Goal: Task Accomplishment & Management: Manage account settings

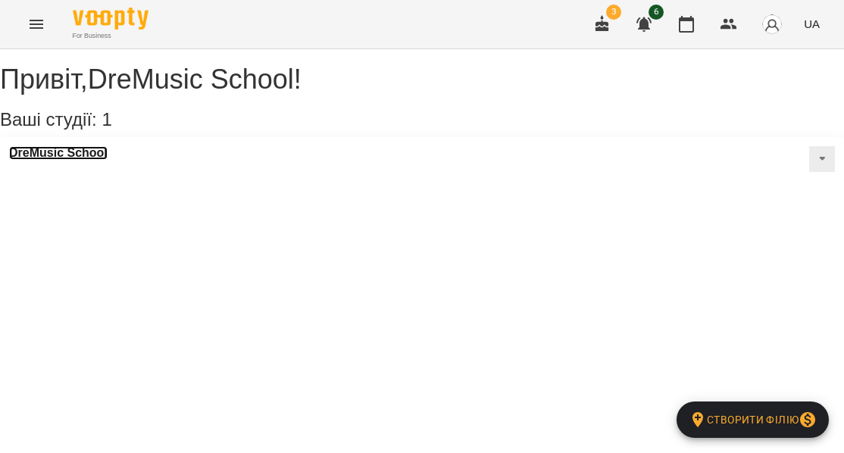
click at [95, 160] on h3 "DreMusic School" at bounding box center [58, 153] width 99 height 14
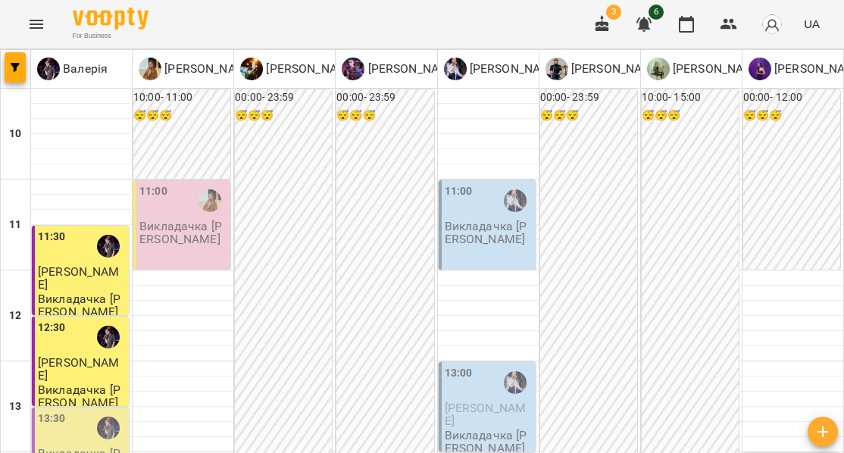
scroll to position [36, 0]
click at [174, 220] on p "Викладачка [PERSON_NAME]" at bounding box center [183, 233] width 88 height 27
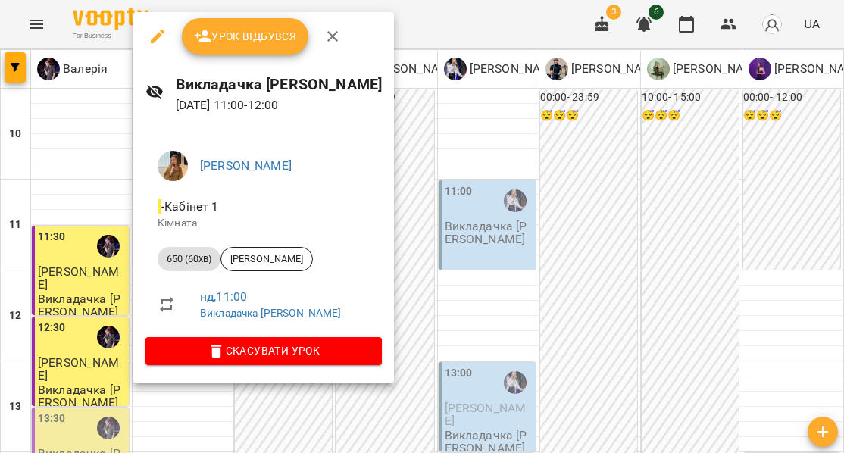
click at [235, 28] on span "Урок відбувся" at bounding box center [245, 36] width 103 height 18
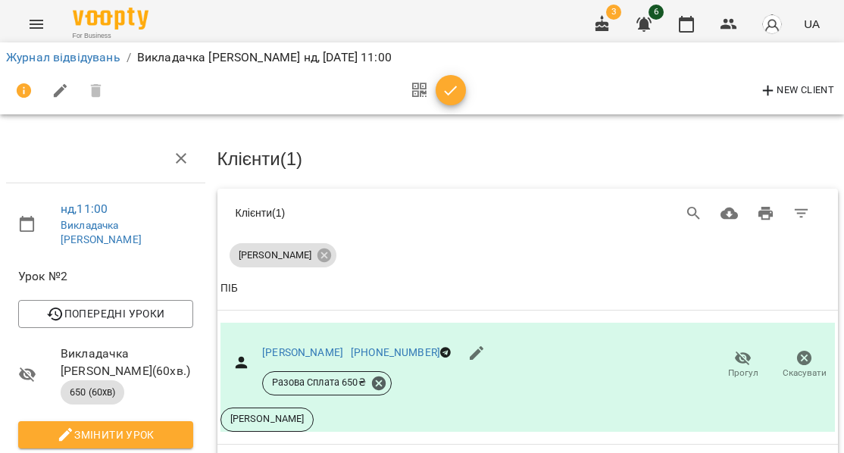
click at [42, 22] on icon "Menu" at bounding box center [36, 24] width 18 height 18
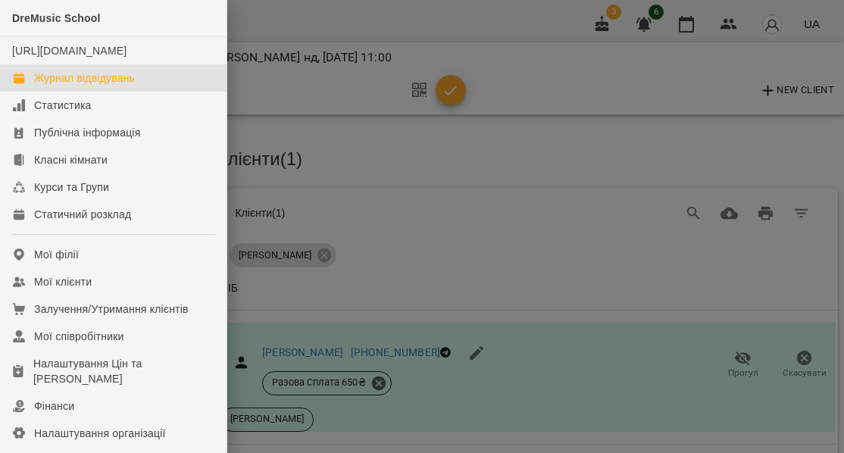
click at [54, 86] on div "Журнал відвідувань" at bounding box center [84, 77] width 101 height 15
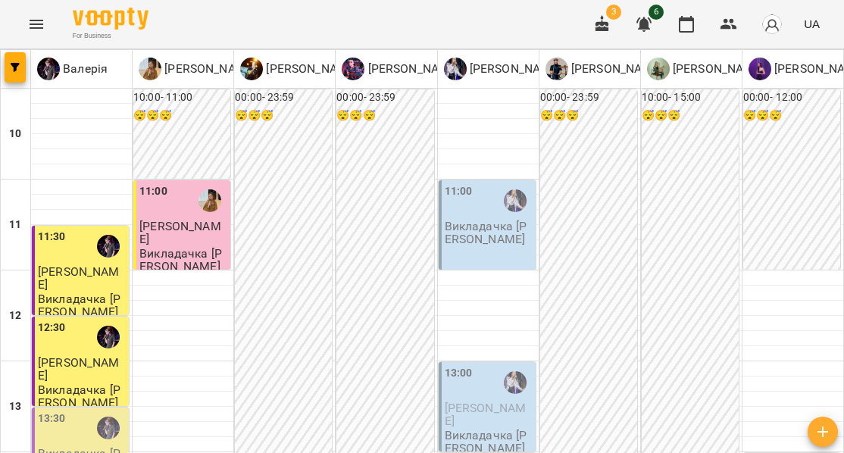
click at [476, 251] on div "11:00 Викладачка Ольга" at bounding box center [487, 224] width 97 height 89
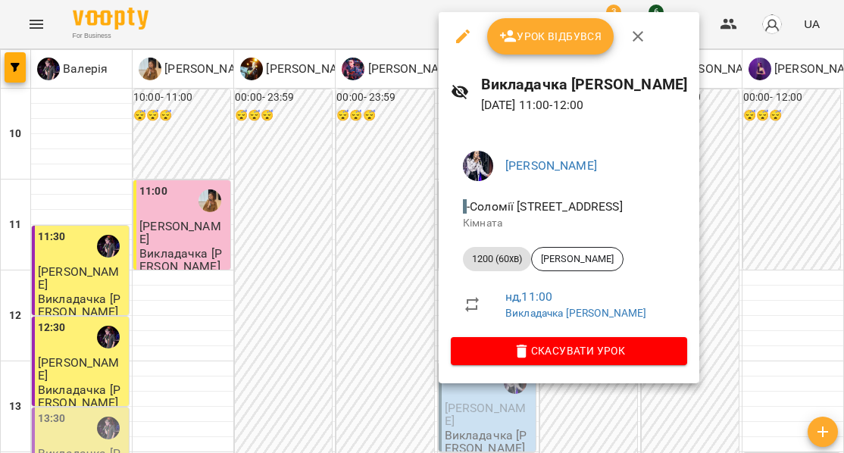
click at [541, 35] on span "Урок відбувся" at bounding box center [550, 36] width 103 height 18
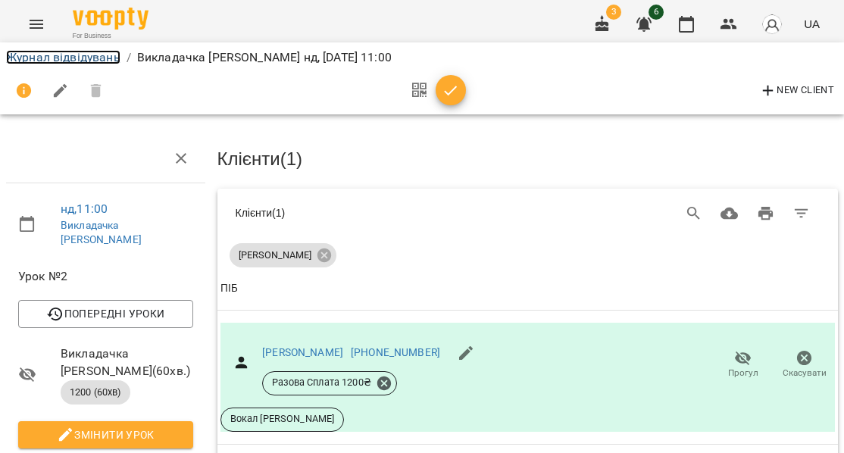
click at [64, 58] on link "Журнал відвідувань" at bounding box center [63, 57] width 114 height 14
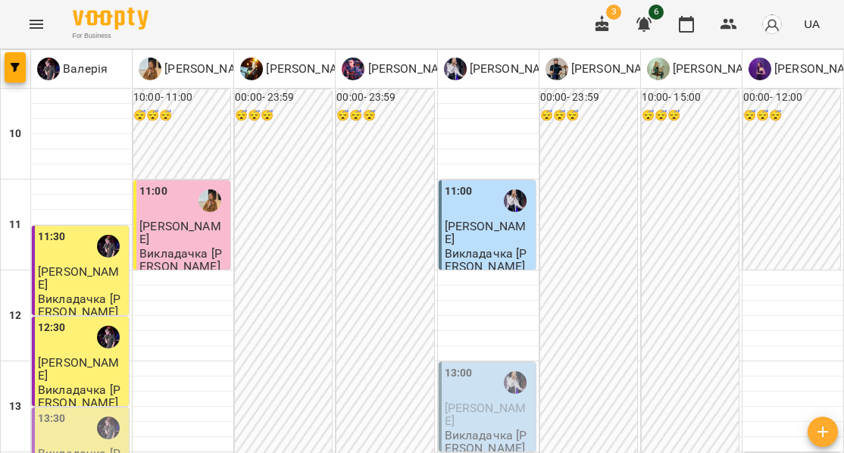
scroll to position [229, 0]
click at [499, 429] on p "Викладачка [PERSON_NAME]" at bounding box center [489, 442] width 88 height 27
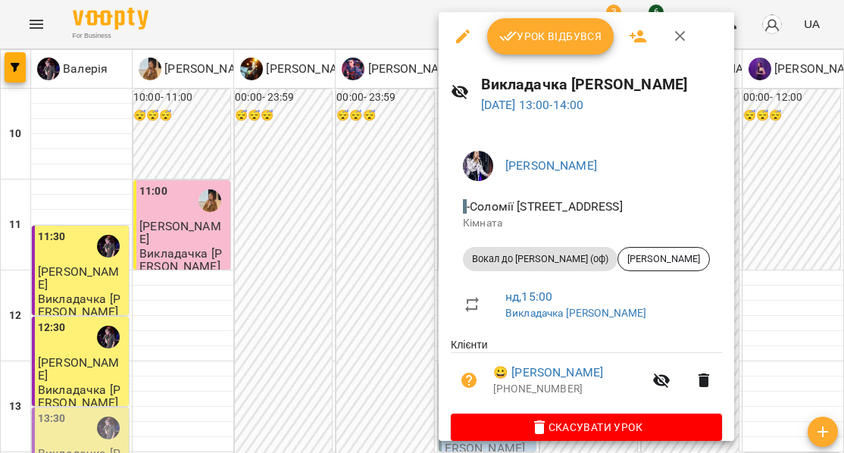
click at [540, 41] on span "Урок відбувся" at bounding box center [550, 36] width 103 height 18
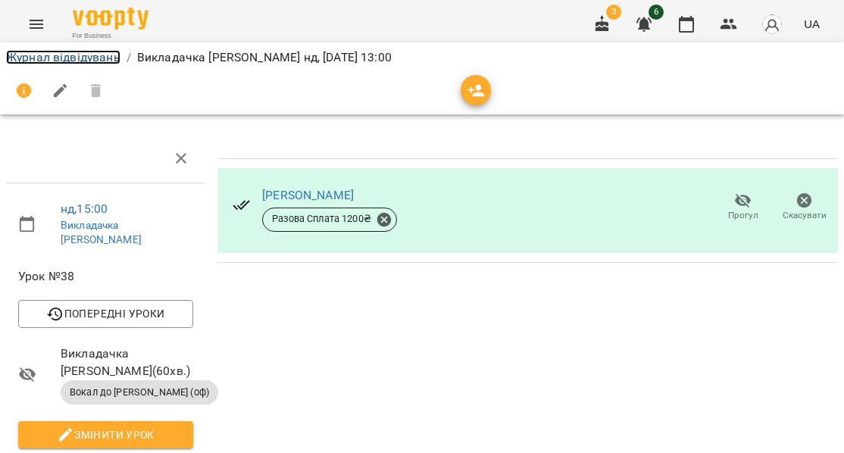
click at [95, 59] on link "Журнал відвідувань" at bounding box center [63, 57] width 114 height 14
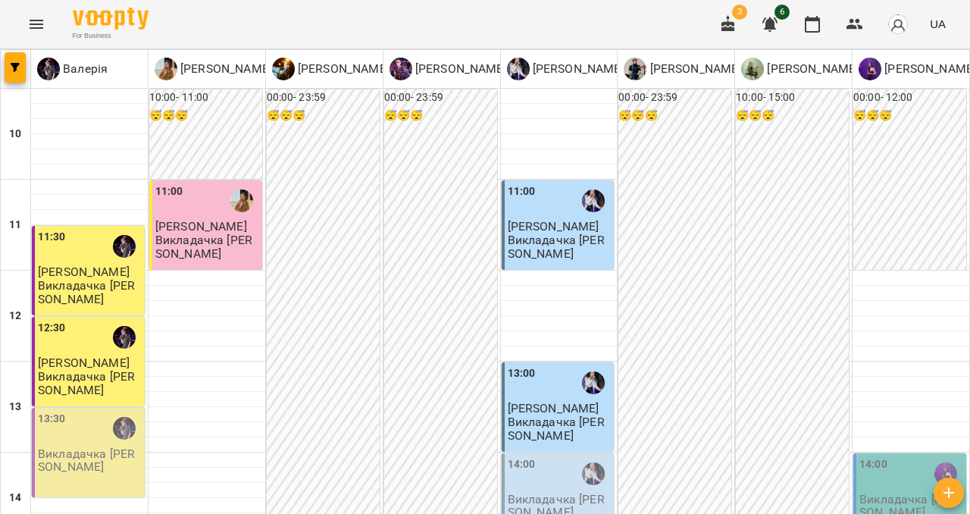
scroll to position [148, 0]
click at [534, 452] on p "Викладачка [PERSON_NAME]" at bounding box center [560, 506] width 104 height 27
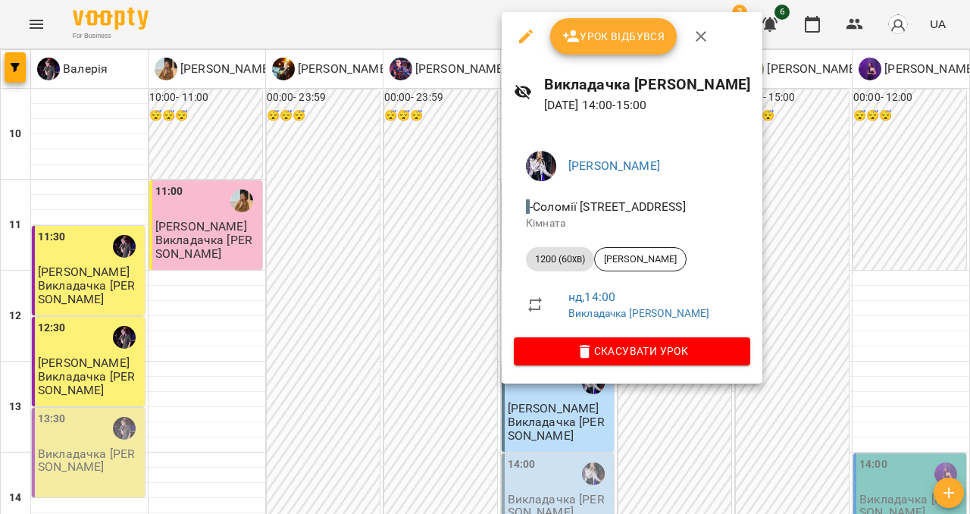
click at [698, 37] on icon "button" at bounding box center [701, 36] width 11 height 11
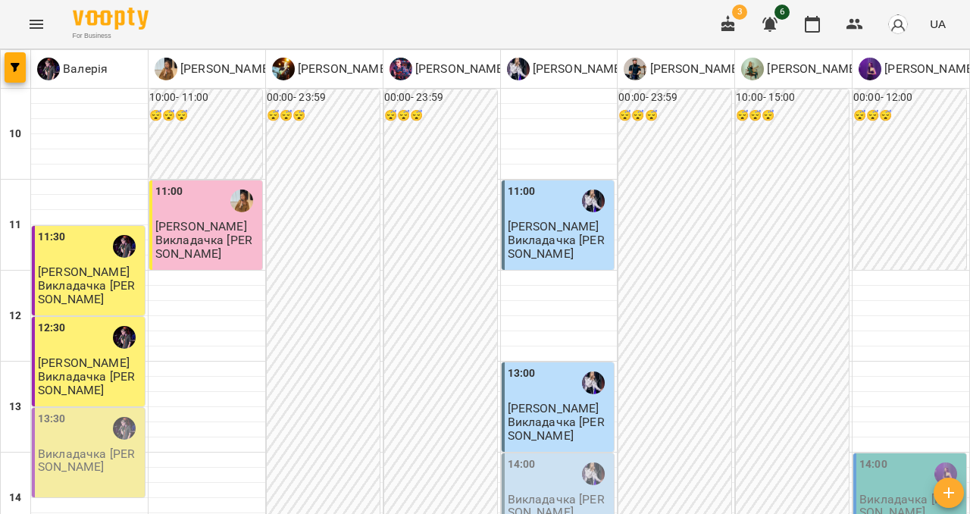
click at [543, 452] on div "14:00" at bounding box center [560, 473] width 104 height 35
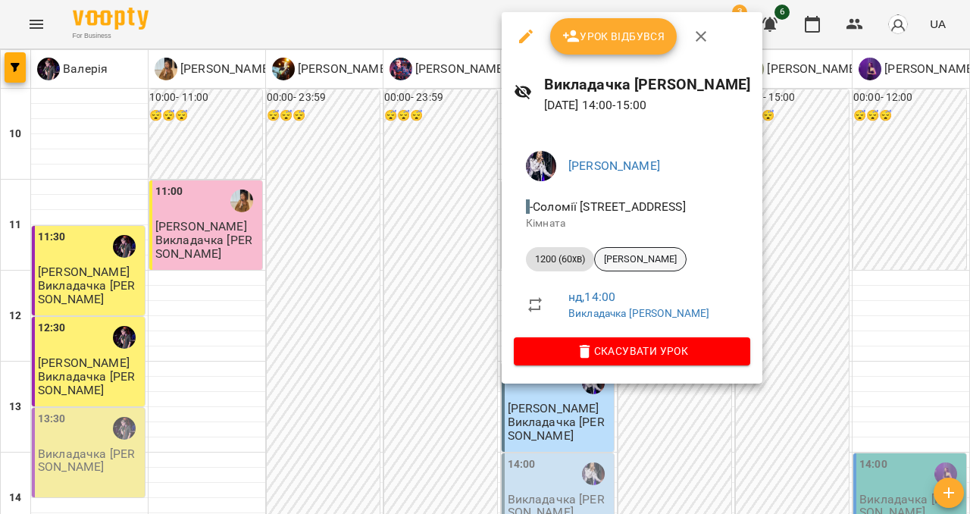
click at [644, 259] on span "[PERSON_NAME]" at bounding box center [640, 259] width 91 height 14
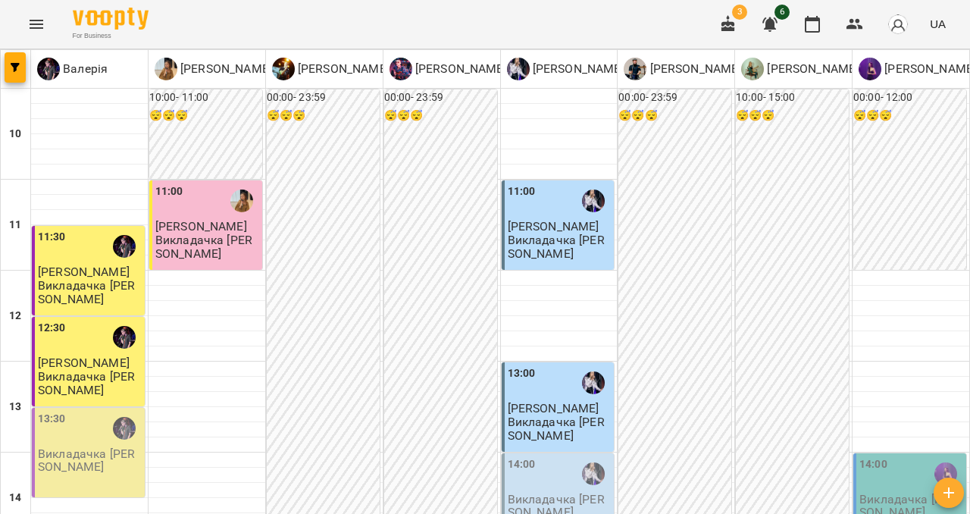
scroll to position [201, 0]
click at [530, 452] on div "14:00" at bounding box center [522, 473] width 28 height 35
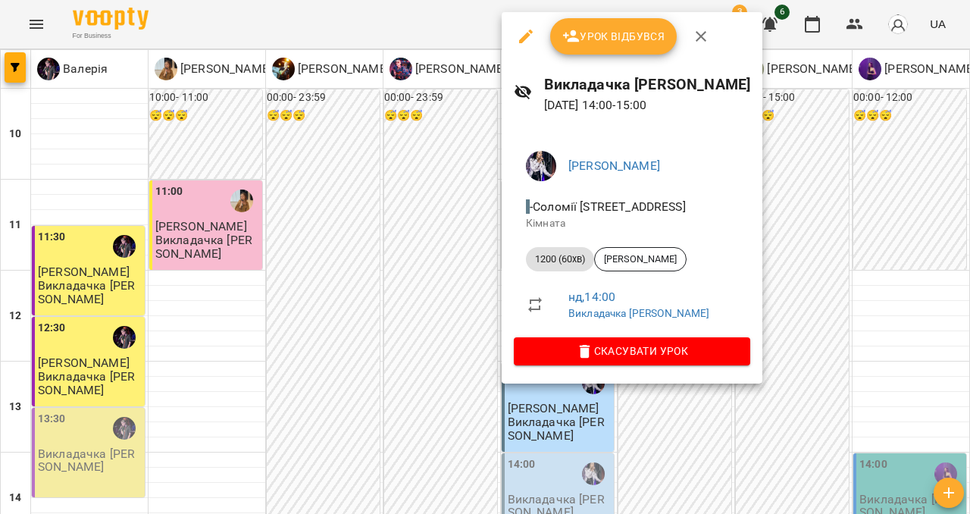
click at [466, 213] on div at bounding box center [485, 257] width 970 height 514
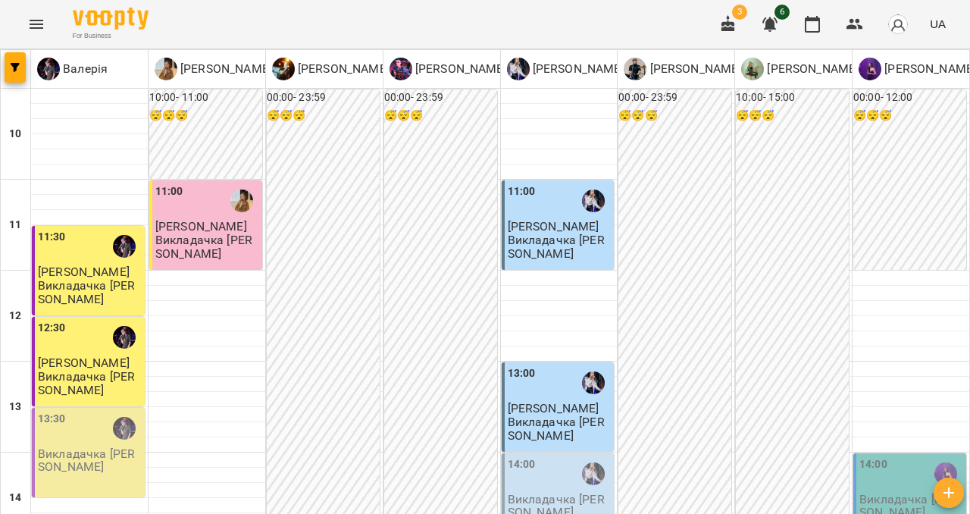
click at [570, 415] on p "Викладачка [PERSON_NAME]" at bounding box center [560, 428] width 104 height 27
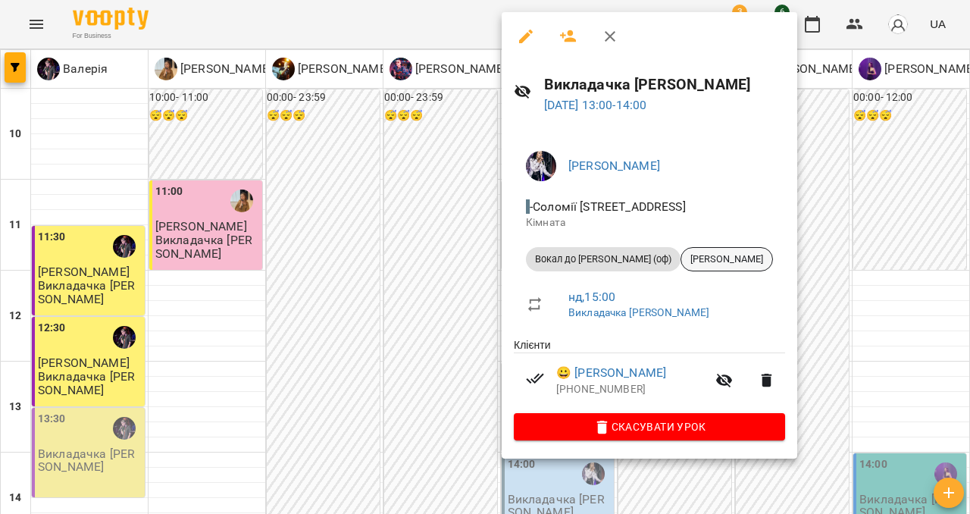
click at [721, 256] on span "[PERSON_NAME]" at bounding box center [726, 259] width 91 height 14
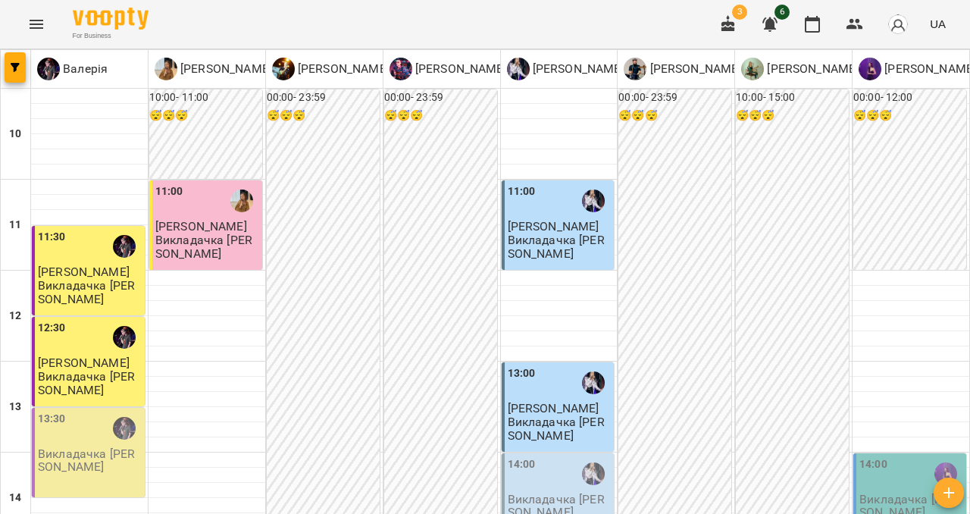
scroll to position [105, 0]
click at [562, 401] on span "[PERSON_NAME]" at bounding box center [554, 408] width 92 height 14
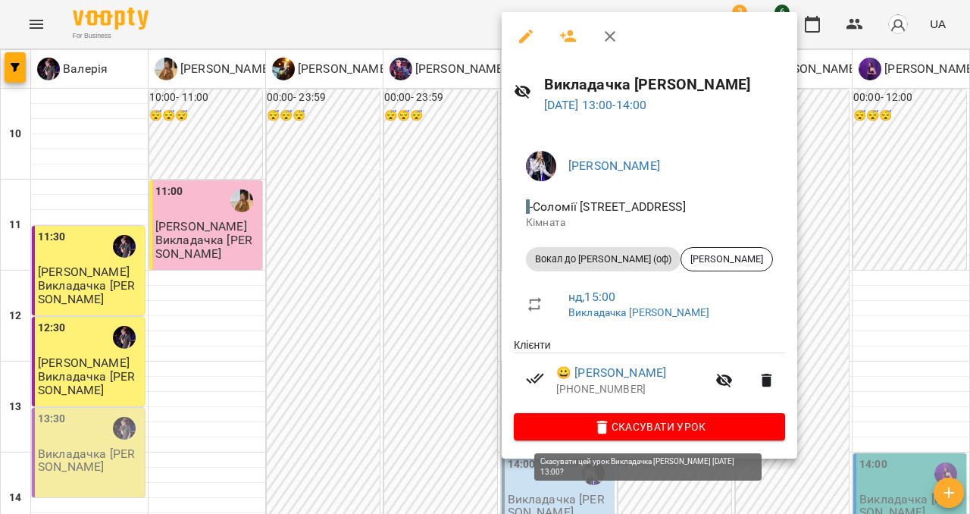
click at [619, 422] on span "Скасувати Урок" at bounding box center [649, 427] width 247 height 18
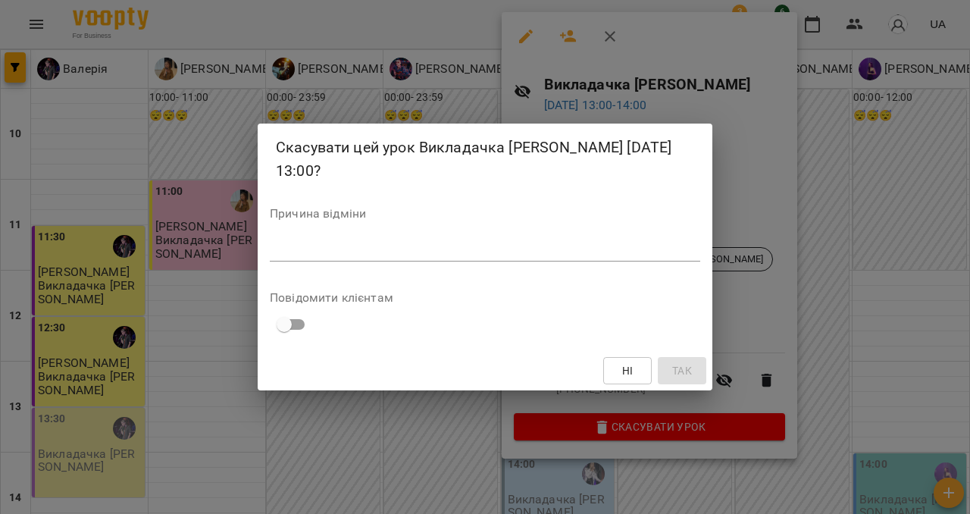
click at [607, 366] on button "Ні" at bounding box center [627, 370] width 48 height 27
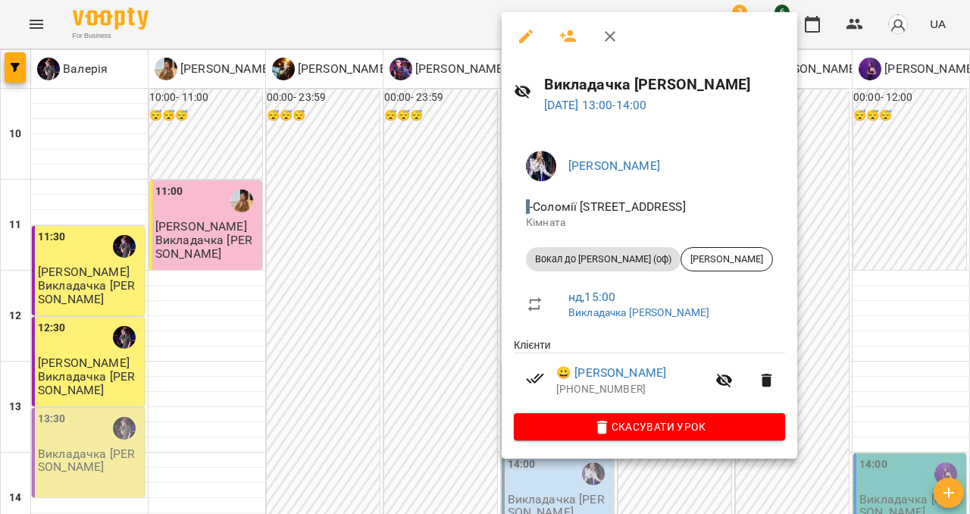
click at [527, 33] on icon "button" at bounding box center [526, 37] width 14 height 14
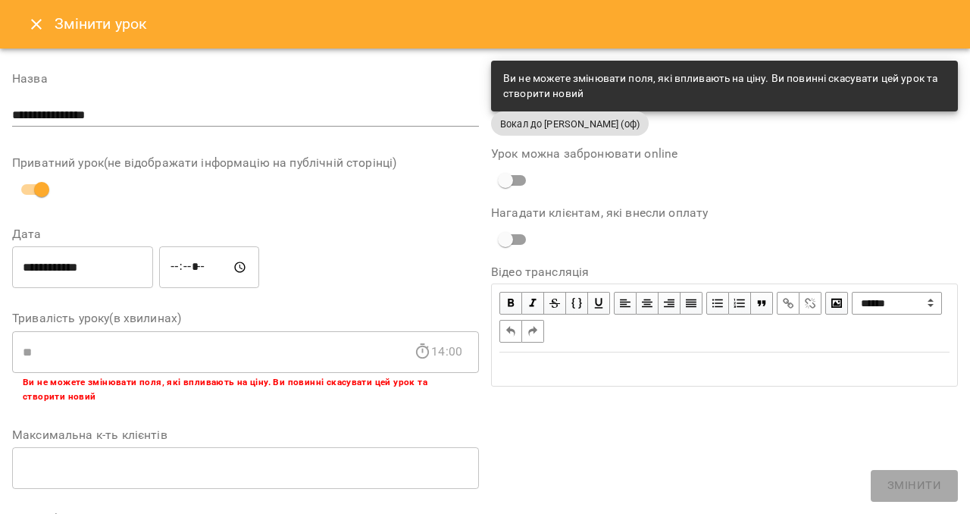
click at [185, 261] on input "*****" at bounding box center [209, 267] width 100 height 42
click at [220, 270] on input "*****" at bounding box center [209, 267] width 100 height 42
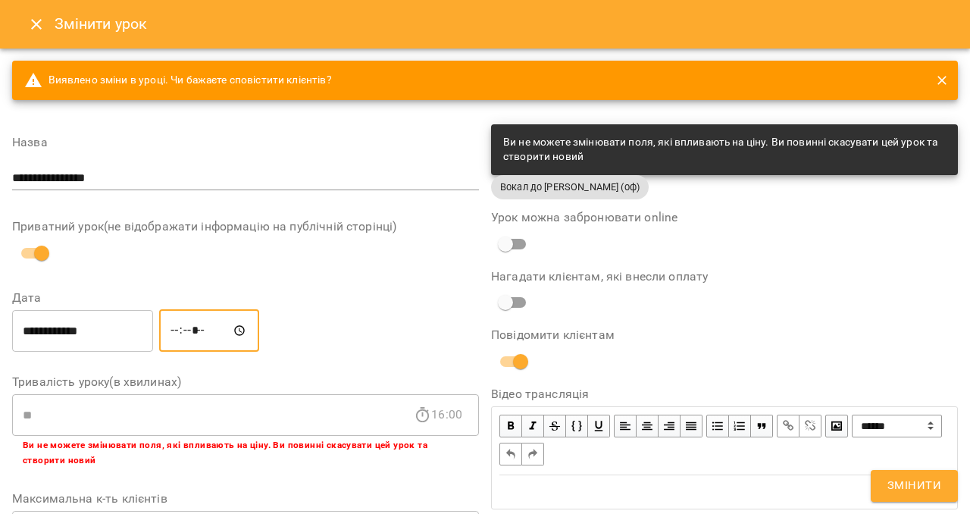
type input "*****"
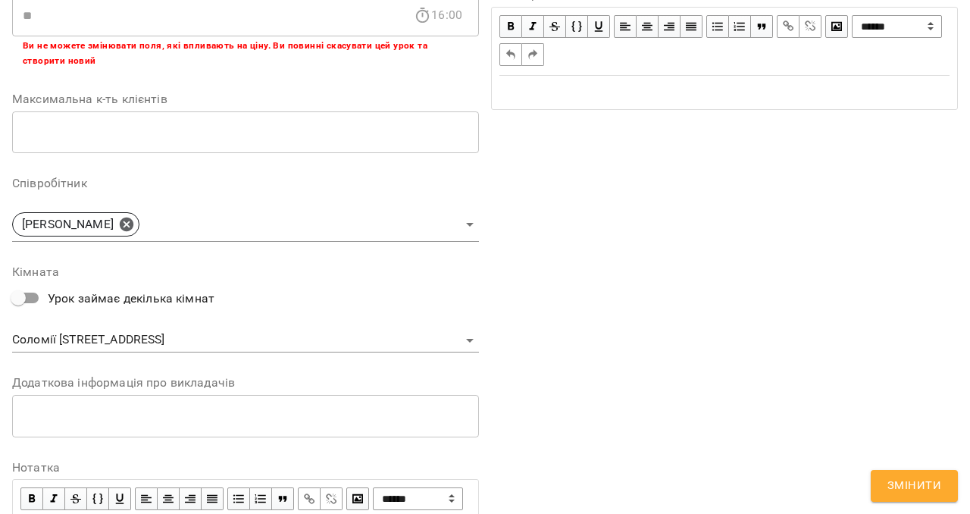
scroll to position [414, 0]
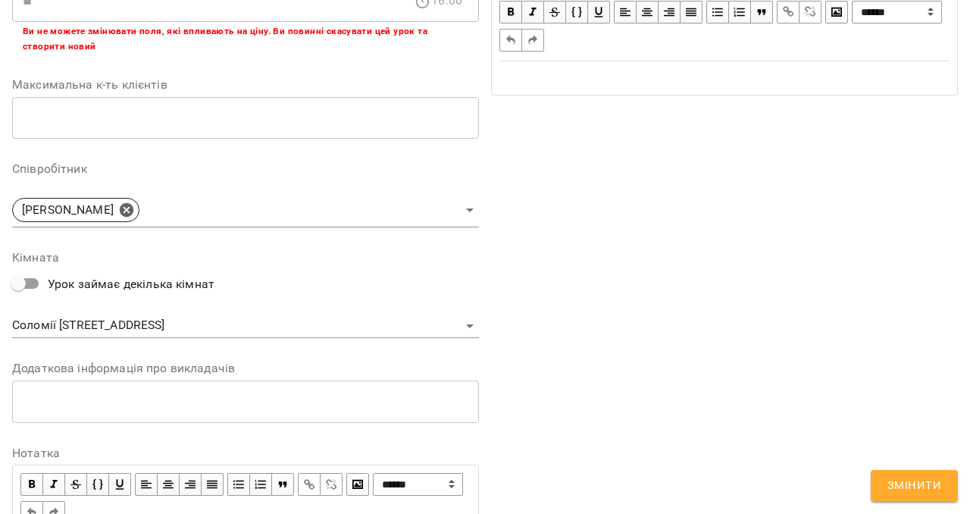
click at [843, 452] on span "Змінити" at bounding box center [914, 486] width 54 height 20
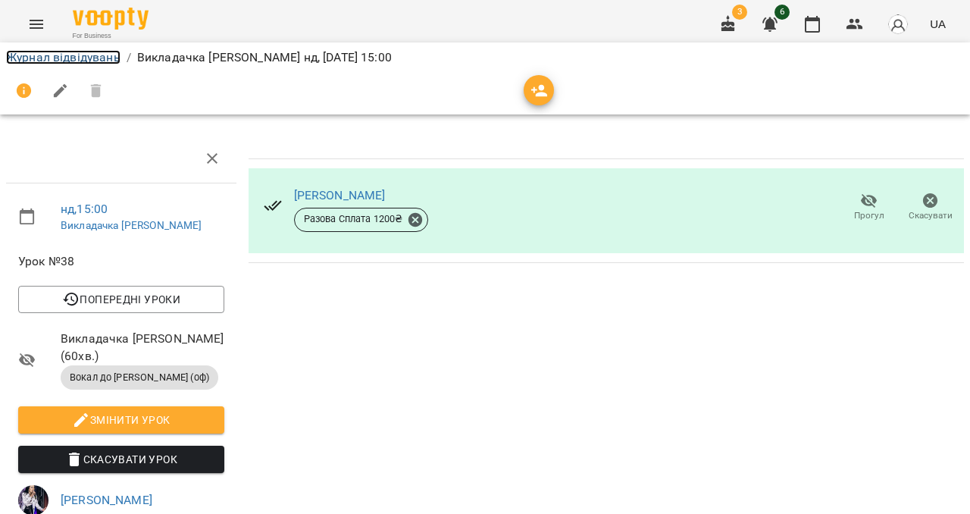
click at [34, 55] on link "Журнал відвідувань" at bounding box center [63, 57] width 114 height 14
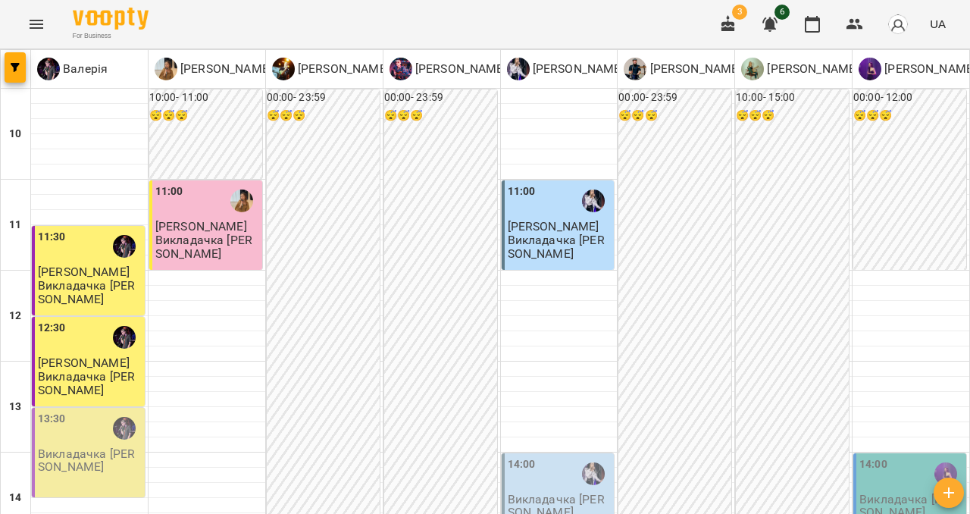
scroll to position [290, 0]
click at [533, 452] on p "Викладачка [PERSON_NAME]" at bounding box center [560, 506] width 104 height 27
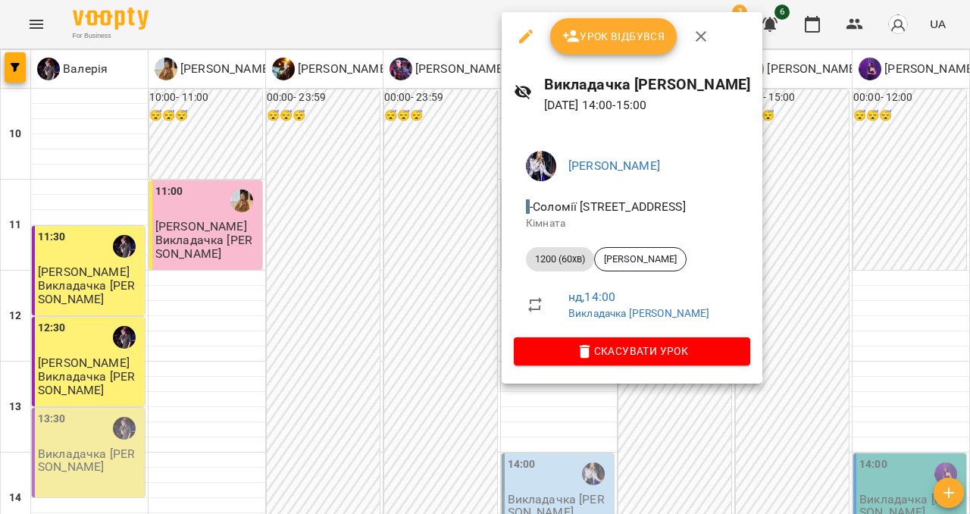
click at [529, 30] on icon "button" at bounding box center [526, 37] width 14 height 14
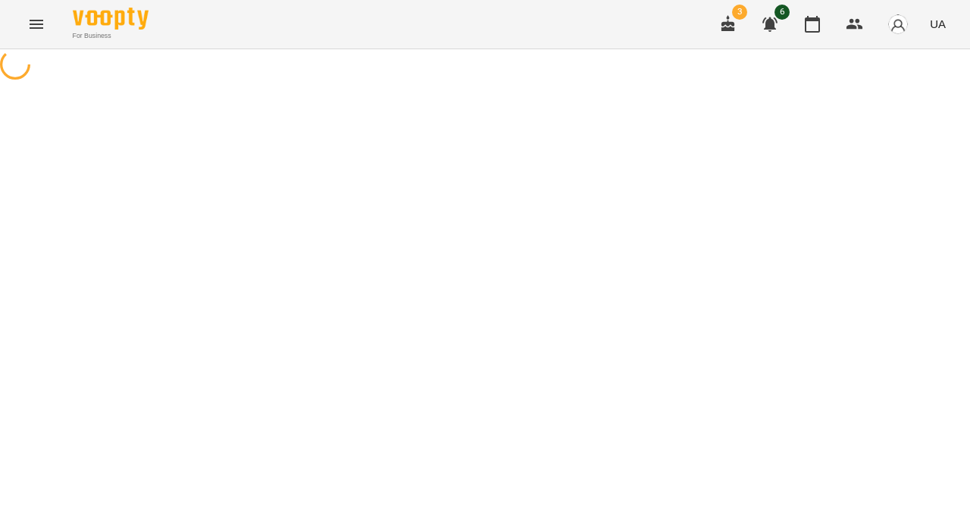
select select "**********"
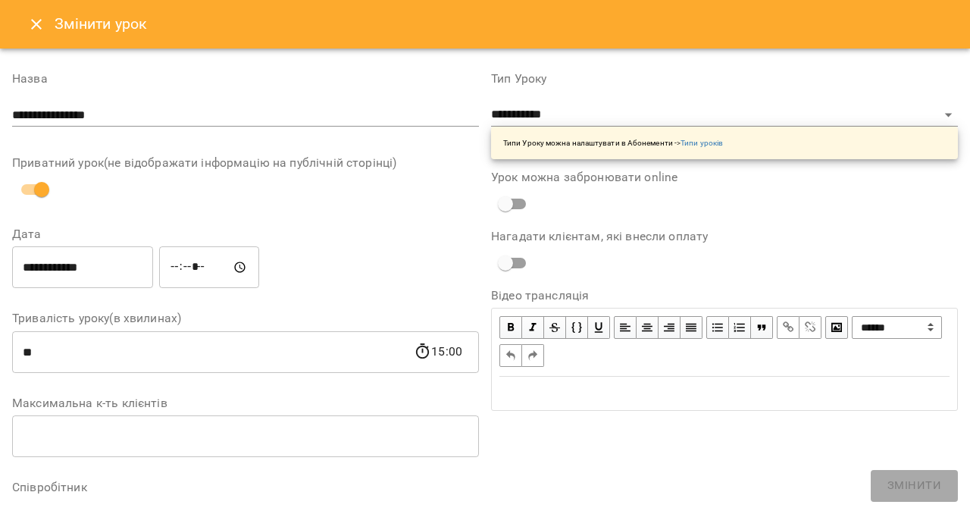
click at [230, 261] on input "*****" at bounding box center [209, 267] width 100 height 42
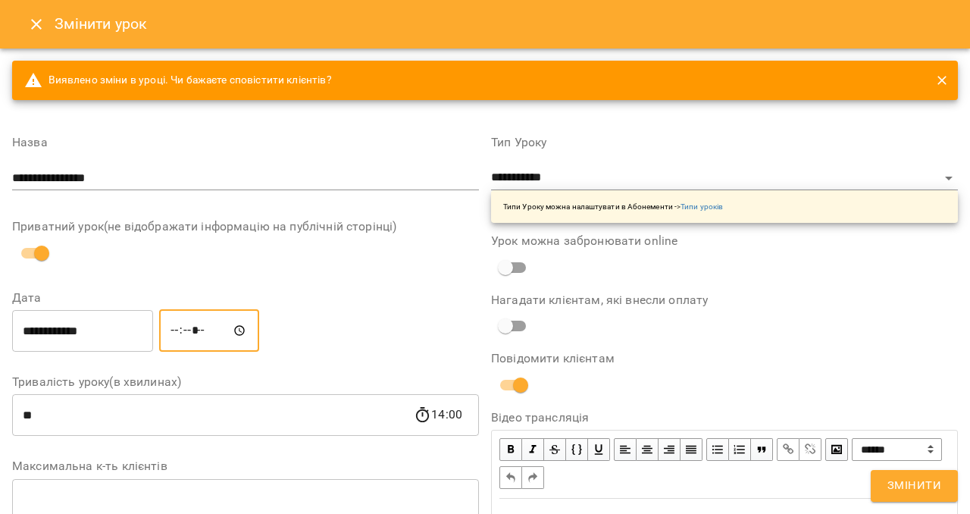
type input "*****"
click at [843, 452] on span "Змінити" at bounding box center [914, 486] width 54 height 20
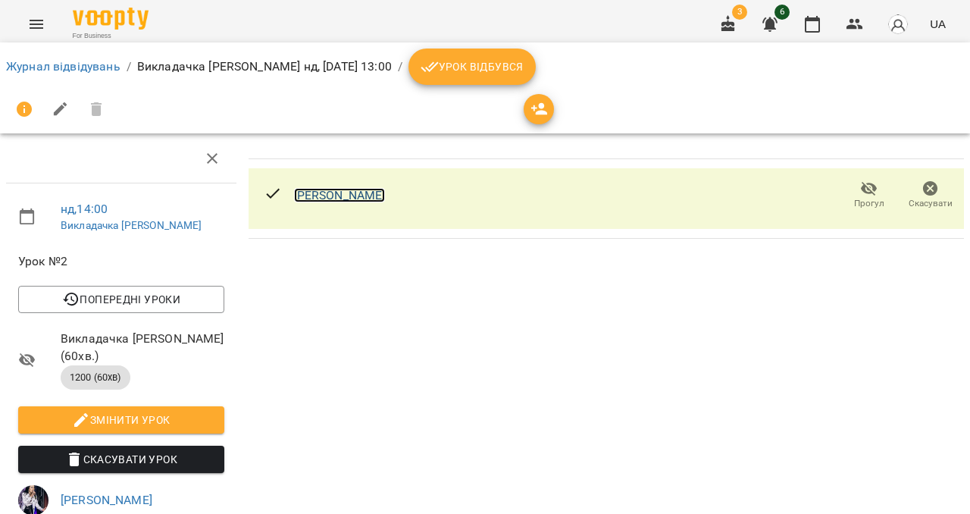
click at [366, 197] on link "[PERSON_NAME]" at bounding box center [340, 195] width 92 height 14
click at [437, 64] on span "Урок відбувся" at bounding box center [472, 67] width 103 height 18
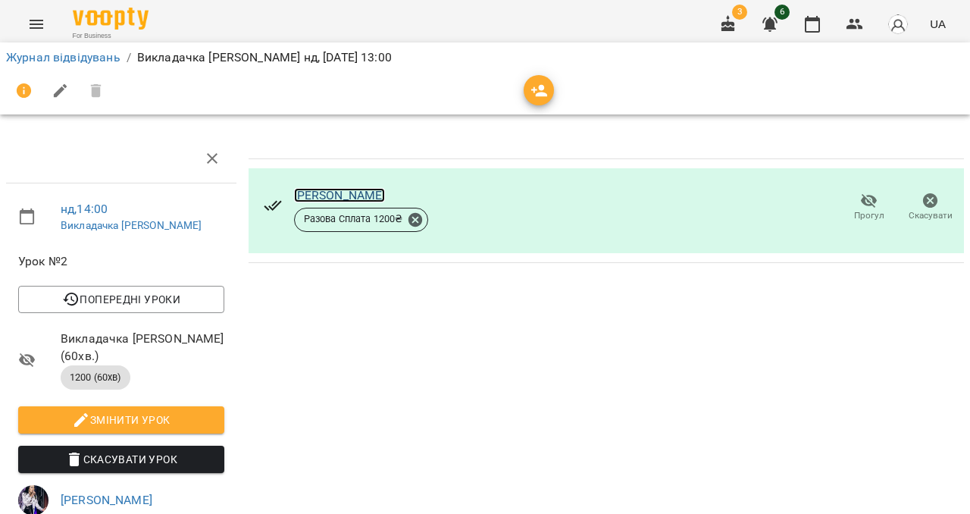
click at [327, 192] on link "[PERSON_NAME]" at bounding box center [340, 195] width 92 height 14
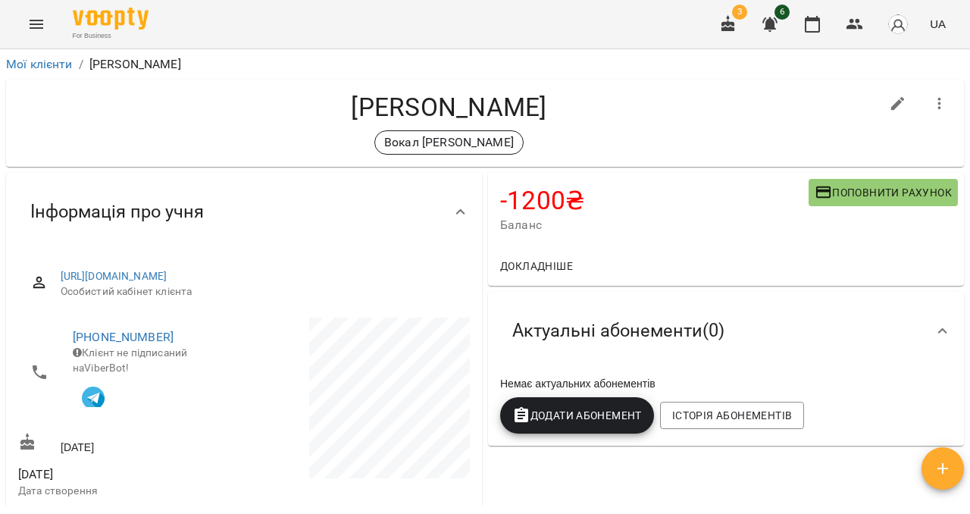
click at [920, 187] on span "Поповнити рахунок" at bounding box center [883, 192] width 137 height 18
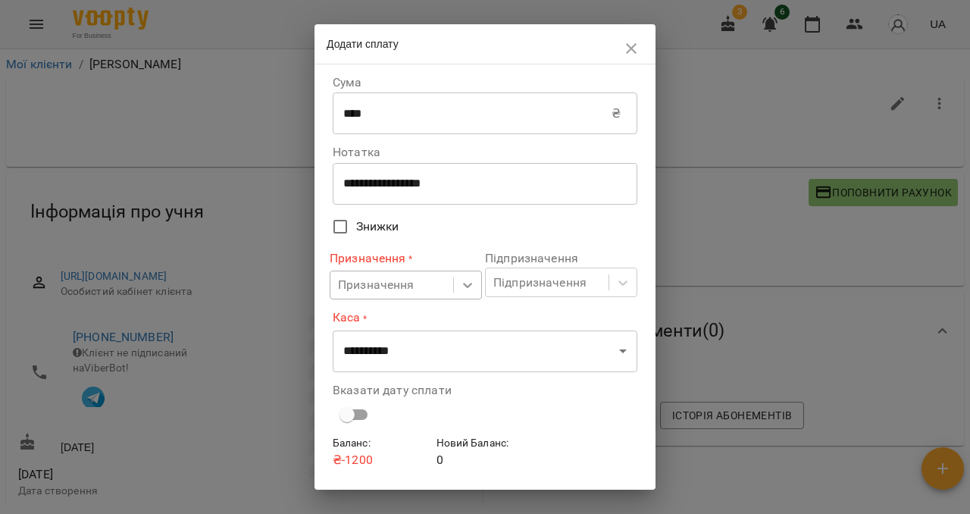
click at [471, 283] on icon at bounding box center [467, 284] width 15 height 15
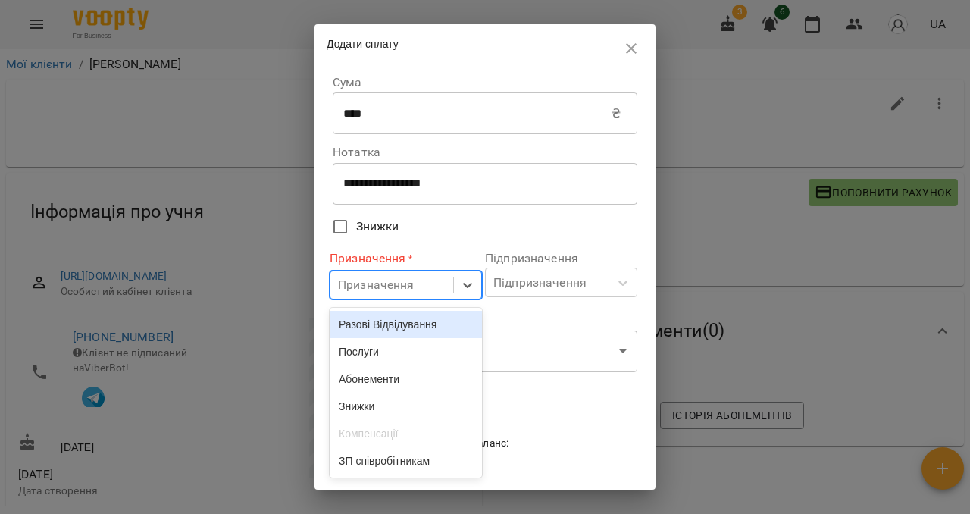
click at [427, 330] on div "Разові Відвідування" at bounding box center [406, 324] width 152 height 27
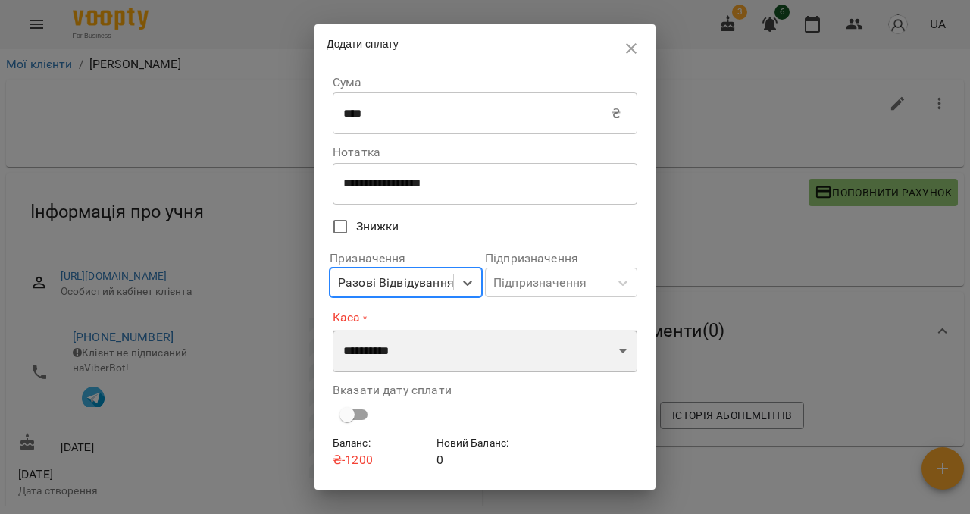
click at [417, 355] on select "**********" at bounding box center [485, 351] width 305 height 42
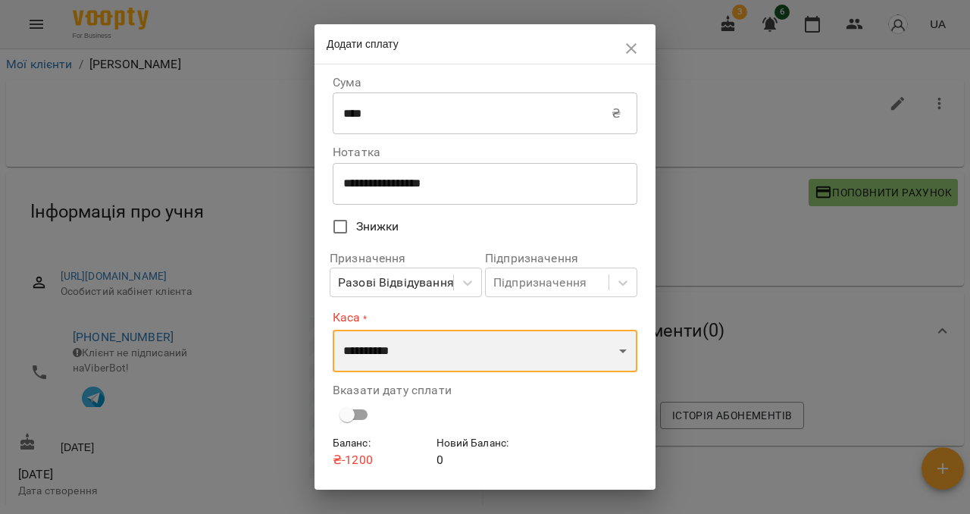
select select "****"
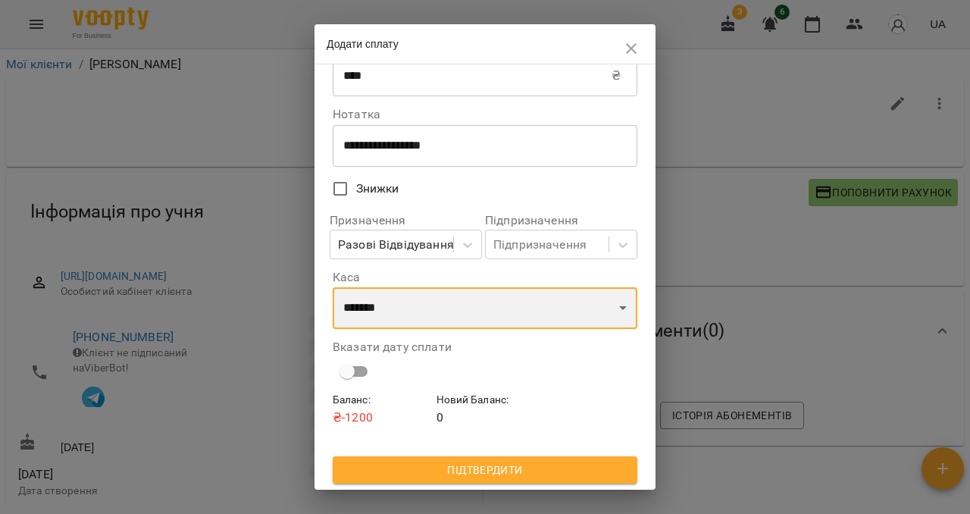
scroll to position [39, 0]
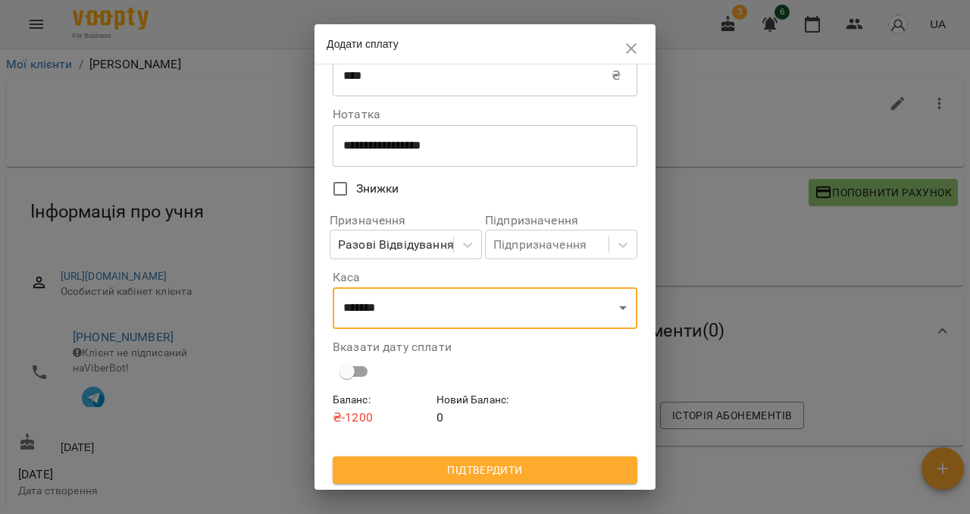
click at [445, 468] on span "Підтвердити" at bounding box center [485, 470] width 280 height 18
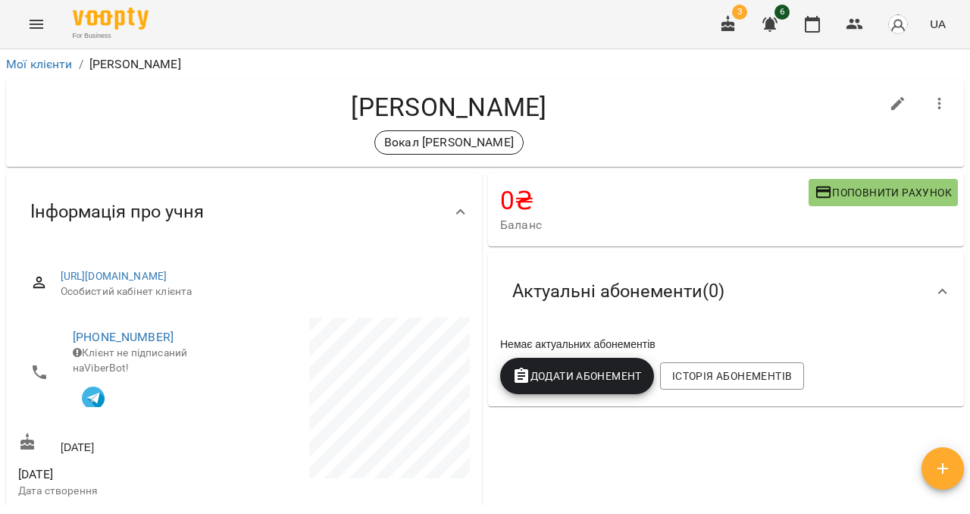
click at [37, 22] on icon "Menu" at bounding box center [36, 24] width 18 height 18
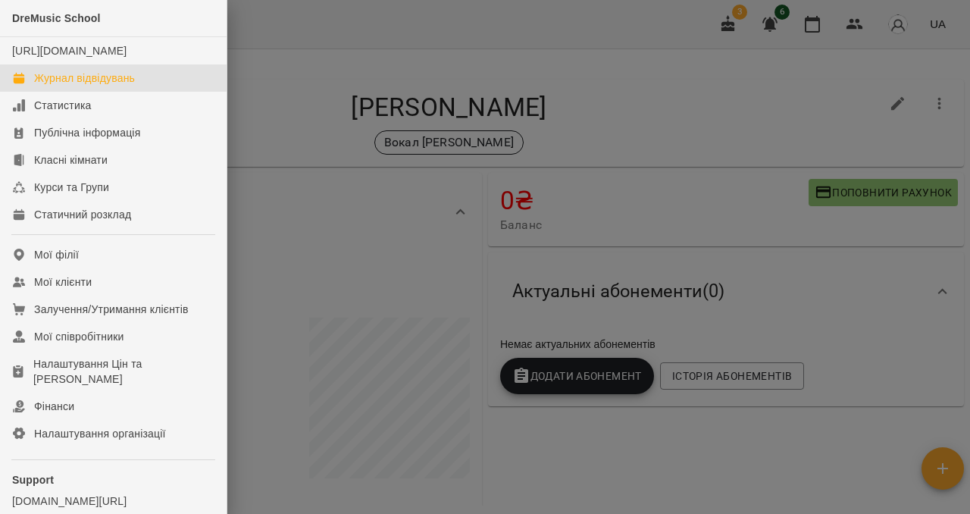
click at [64, 86] on div "Журнал відвідувань" at bounding box center [84, 77] width 101 height 15
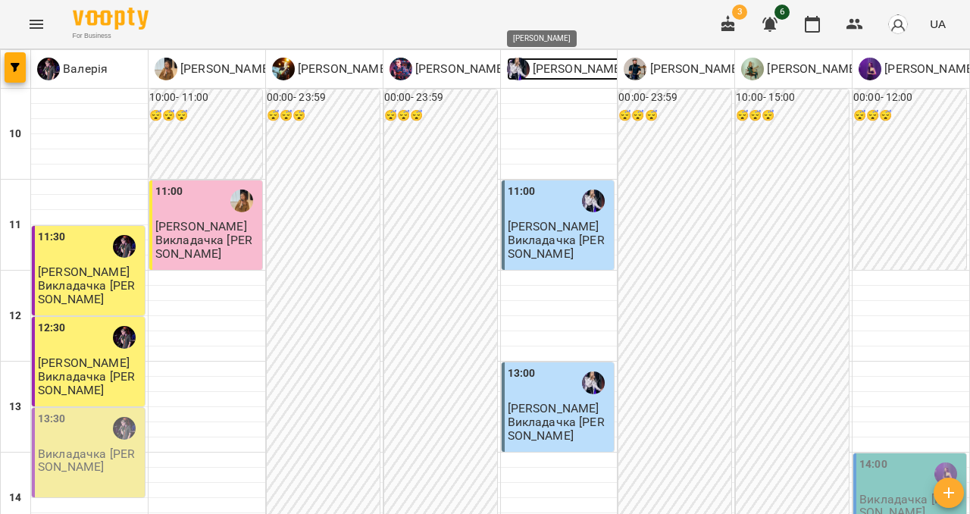
click at [550, 69] on p "[PERSON_NAME]" at bounding box center [577, 69] width 95 height 18
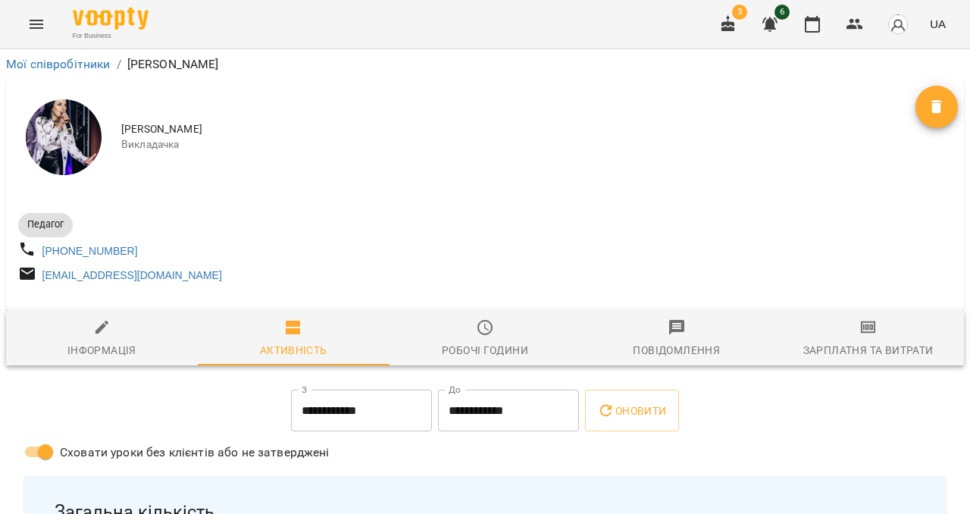
click at [853, 346] on span "Зарплатня та Витрати" at bounding box center [868, 338] width 174 height 41
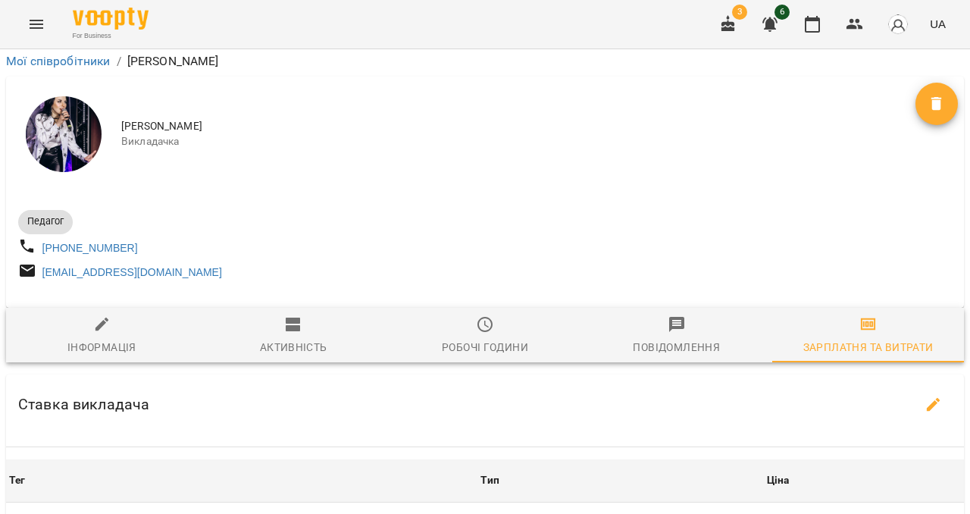
scroll to position [650, 0]
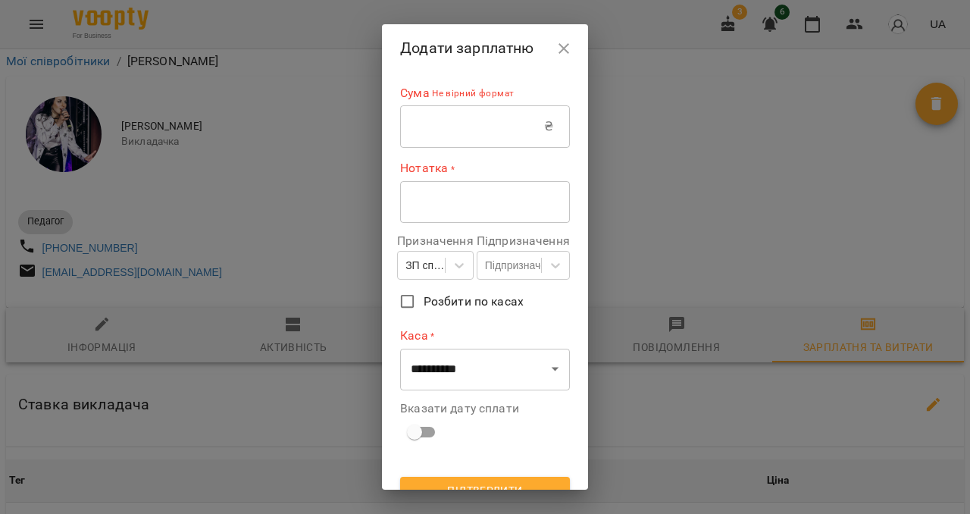
click at [406, 124] on input "text" at bounding box center [472, 126] width 144 height 42
type input "*****"
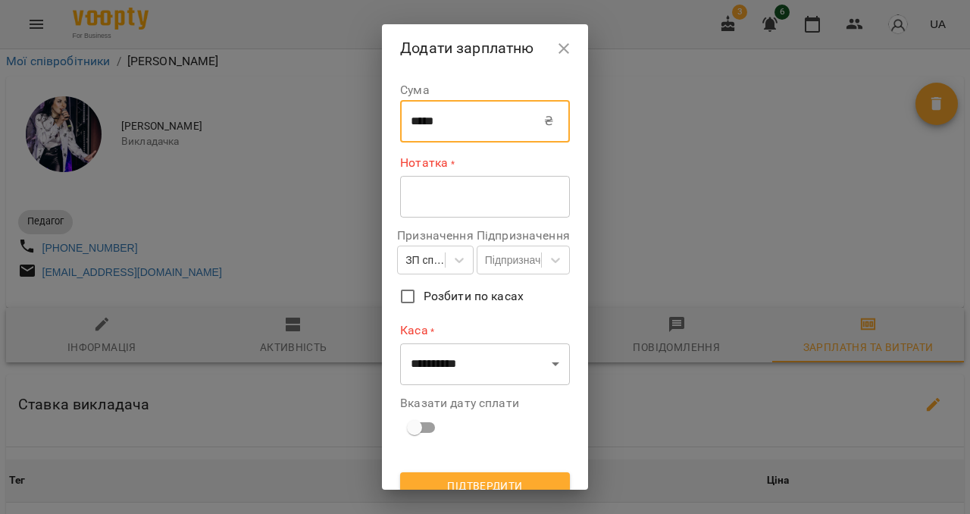
click at [453, 208] on div "* ​" at bounding box center [485, 196] width 170 height 42
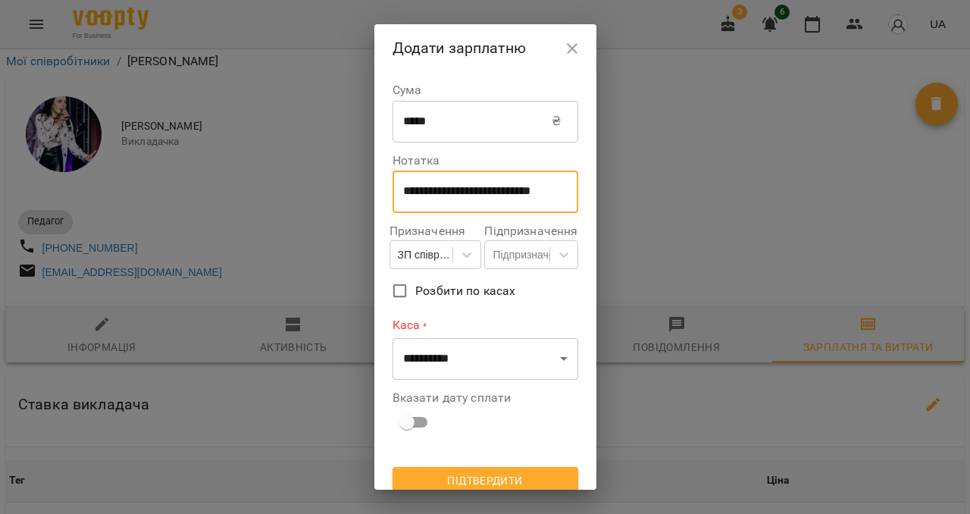
scroll to position [0, 0]
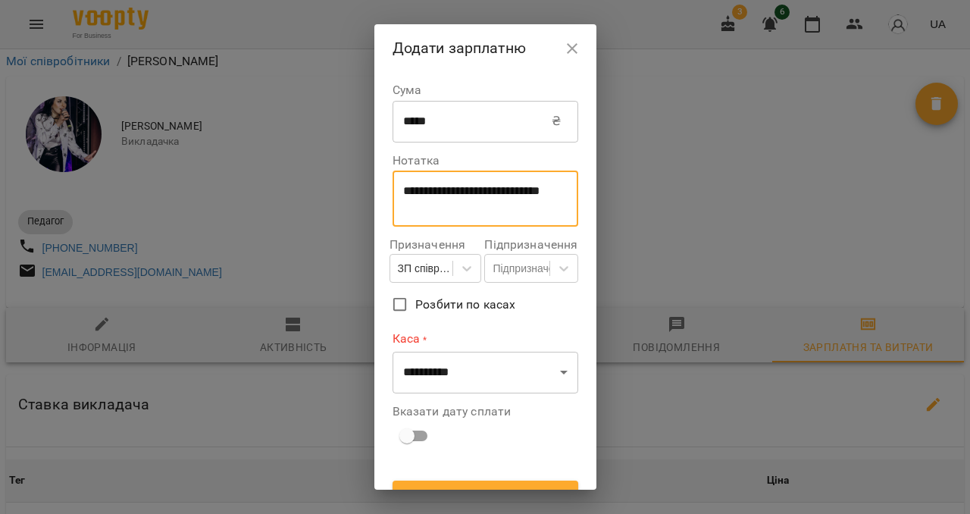
type textarea "**********"
click at [441, 364] on select "**********" at bounding box center [486, 372] width 186 height 42
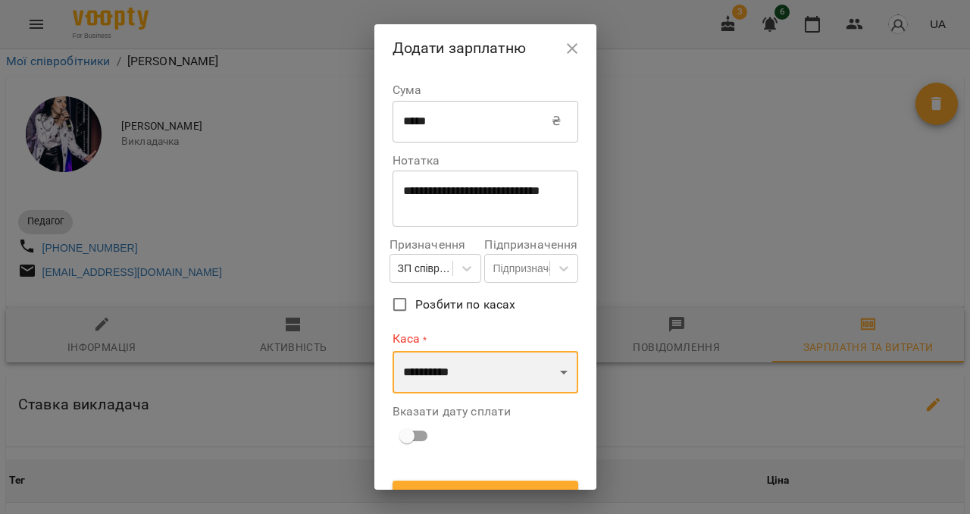
select select "****"
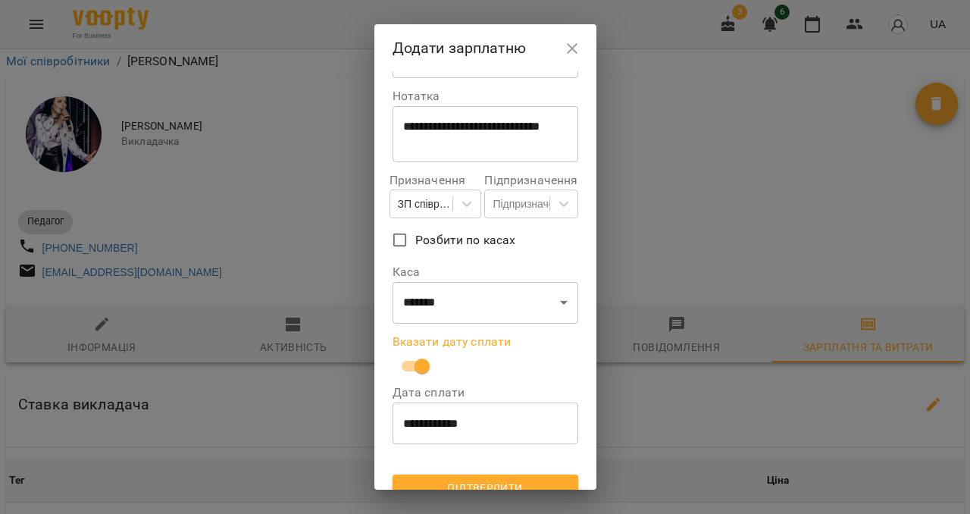
scroll to position [83, 0]
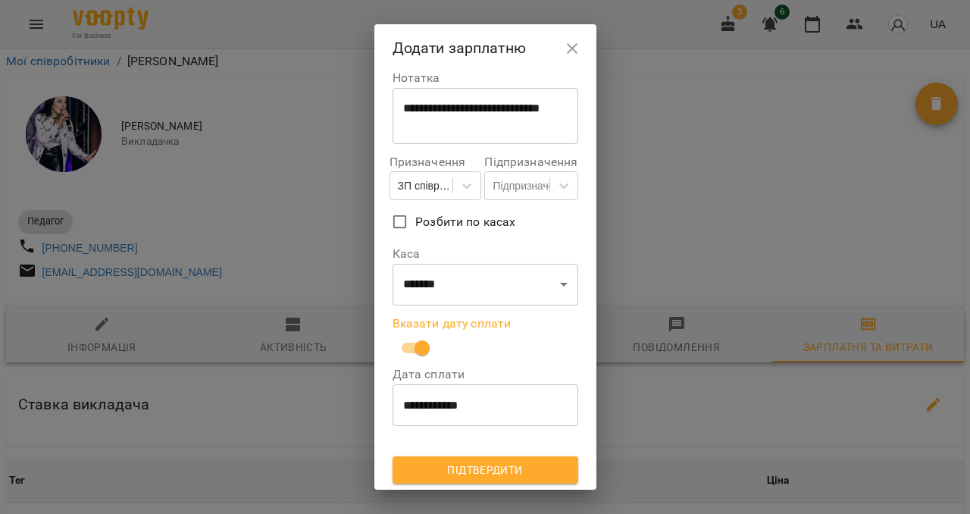
click at [476, 456] on button "Підтвердити" at bounding box center [486, 469] width 186 height 27
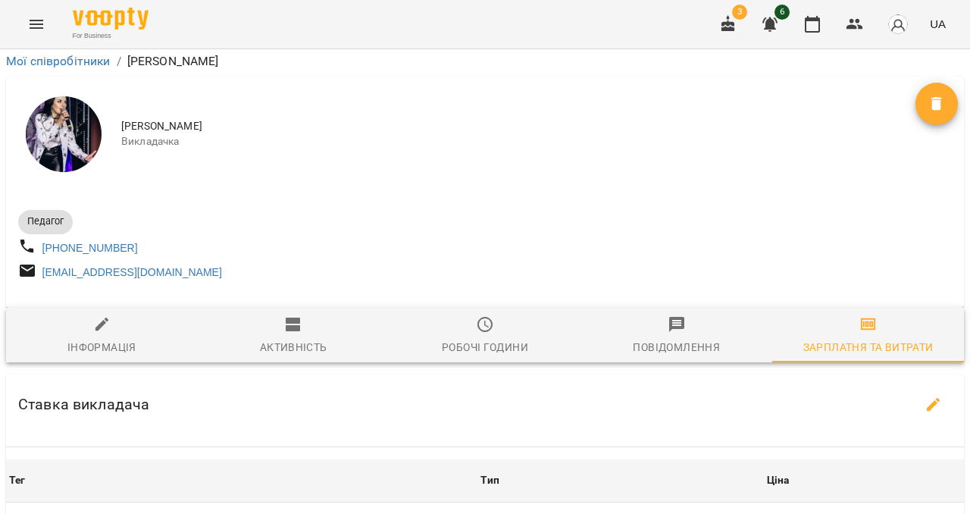
scroll to position [0, 0]
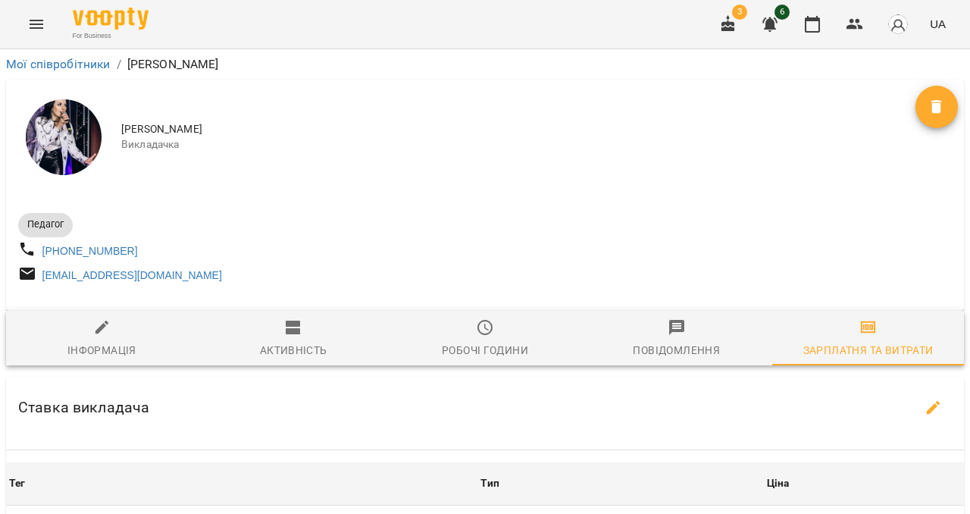
click at [46, 20] on button "Menu" at bounding box center [36, 24] width 36 height 36
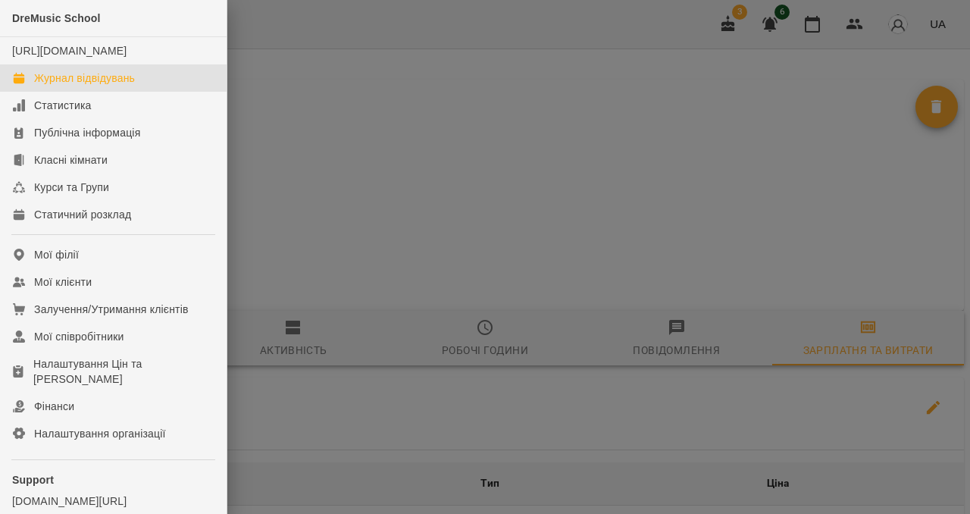
click at [69, 86] on div "Журнал відвідувань" at bounding box center [84, 77] width 101 height 15
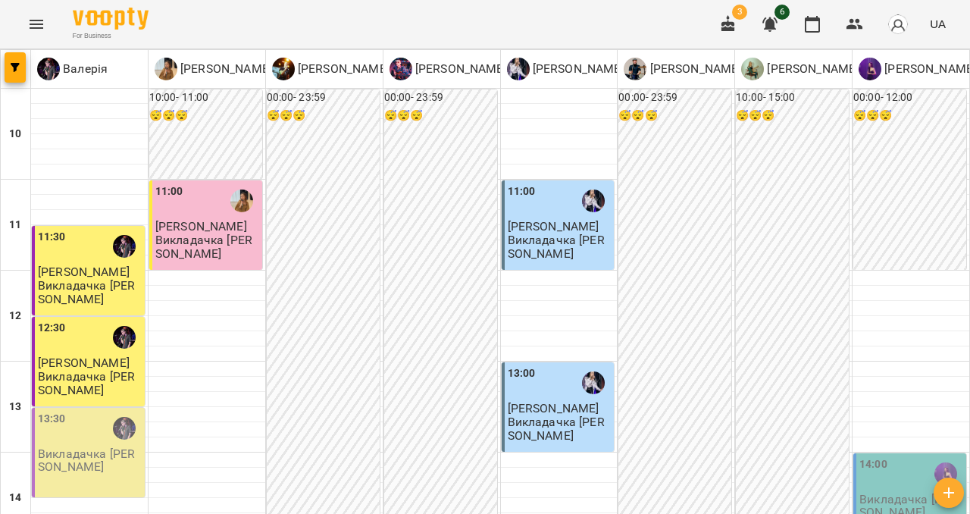
scroll to position [465, 0]
